Goal: Find specific page/section: Find specific page/section

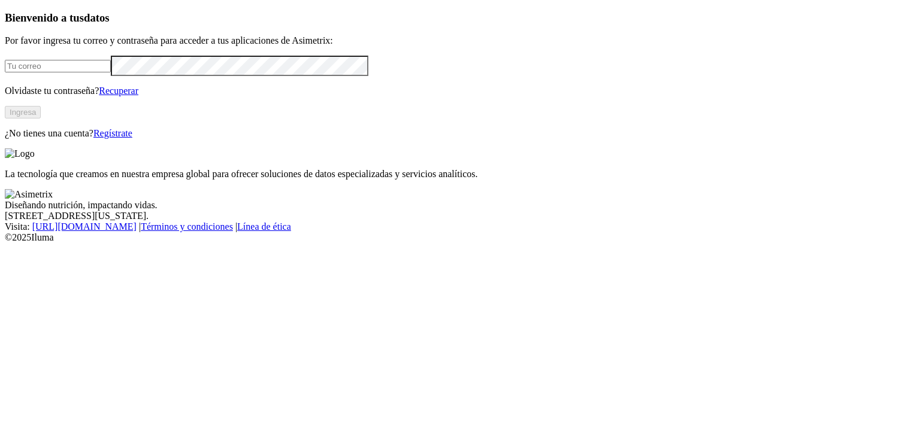
type input "SERGIO.ZULUAGA@PREMEX.CO"
click at [41, 119] on button "Ingresa" at bounding box center [23, 112] width 36 height 13
